Goal: Task Accomplishment & Management: Manage account settings

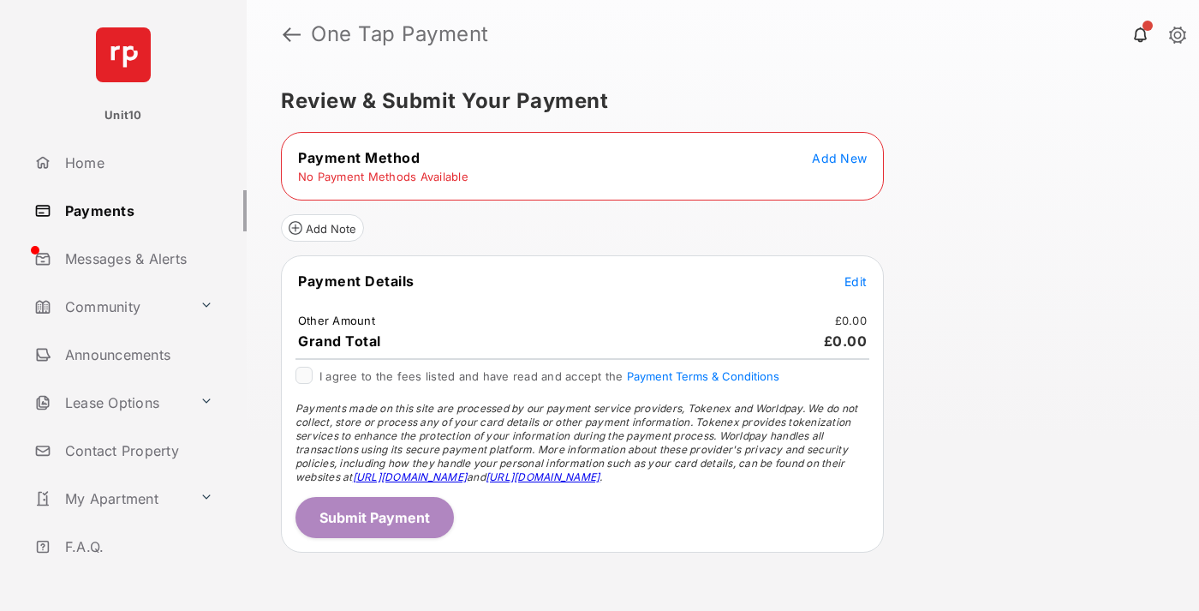
click at [840, 158] on span "Add New" at bounding box center [839, 158] width 55 height 15
